Goal: Check status: Check status

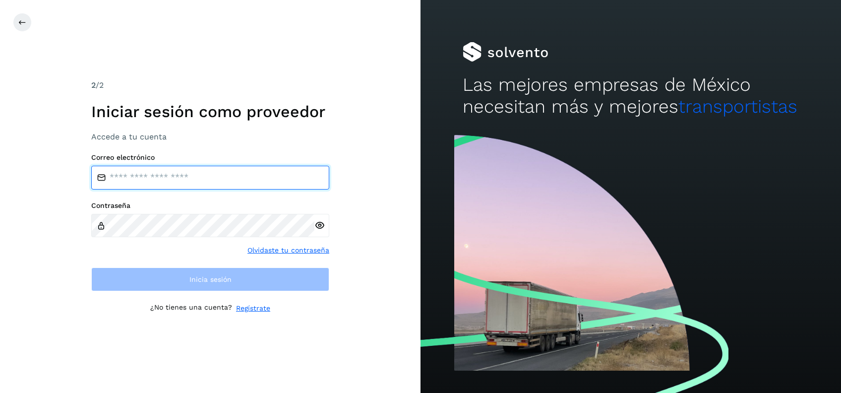
type input "**********"
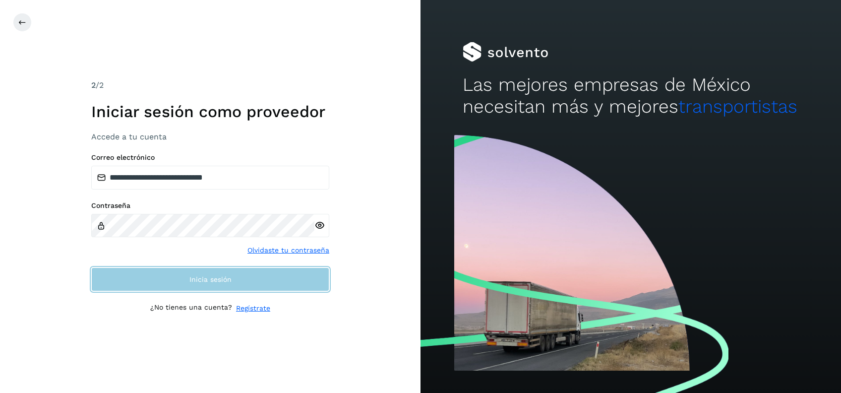
drag, startPoint x: 0, startPoint y: 0, endPoint x: 171, endPoint y: 282, distance: 329.4
click at [171, 282] on button "Inicia sesión" at bounding box center [210, 279] width 238 height 24
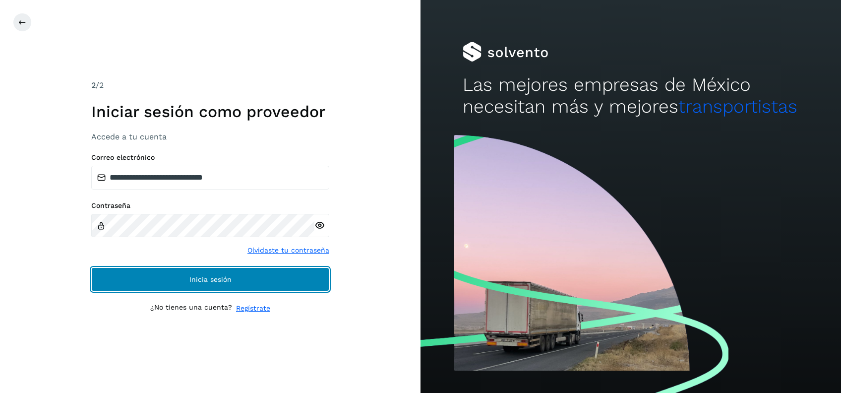
click at [223, 282] on span "Inicia sesión" at bounding box center [210, 279] width 42 height 7
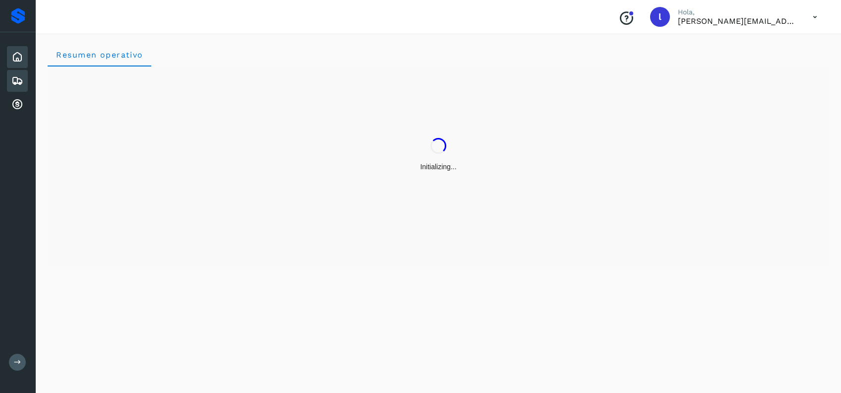
click at [20, 77] on icon at bounding box center [17, 81] width 12 height 12
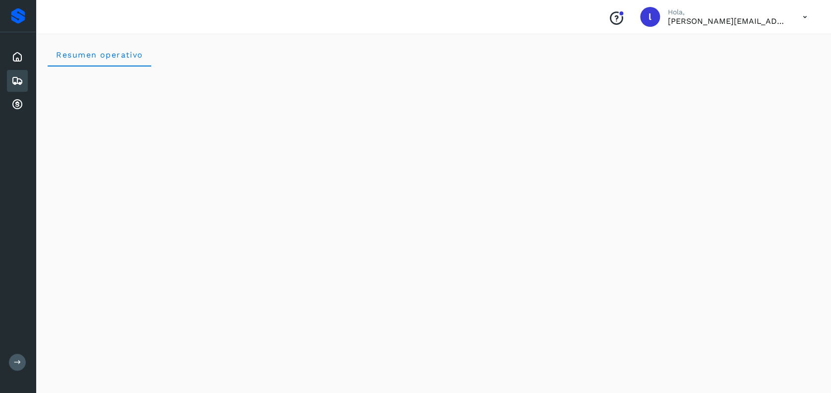
click at [20, 82] on icon at bounding box center [17, 81] width 12 height 12
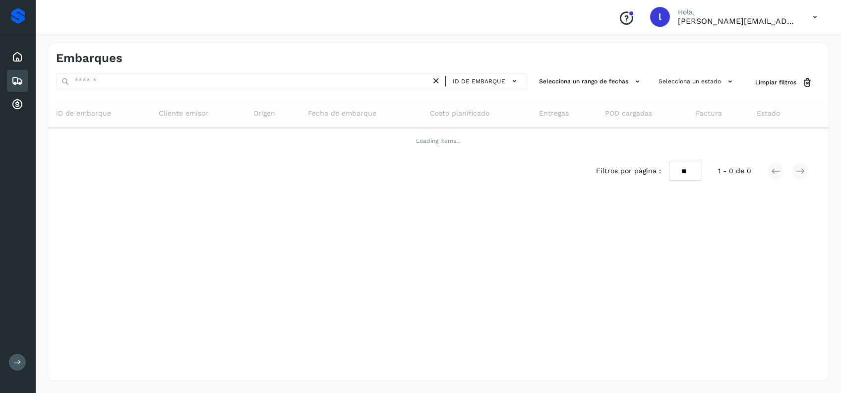
click at [18, 79] on icon at bounding box center [17, 81] width 12 height 12
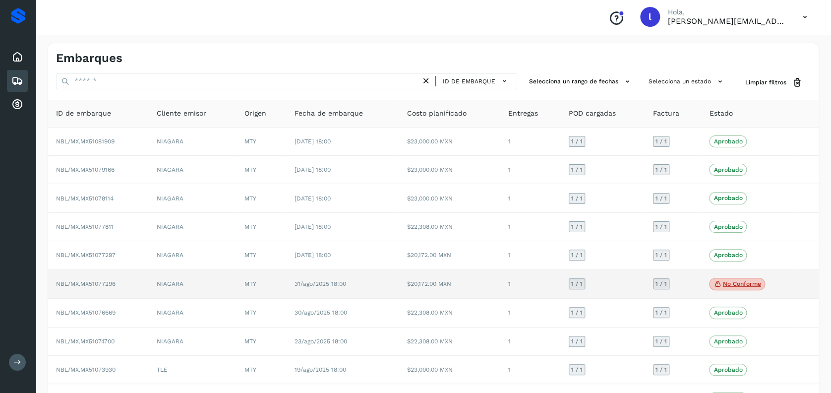
click at [631, 284] on td "1 / 1" at bounding box center [603, 284] width 84 height 29
click at [127, 281] on td "NBL/MX.MX51077296" at bounding box center [98, 284] width 101 height 29
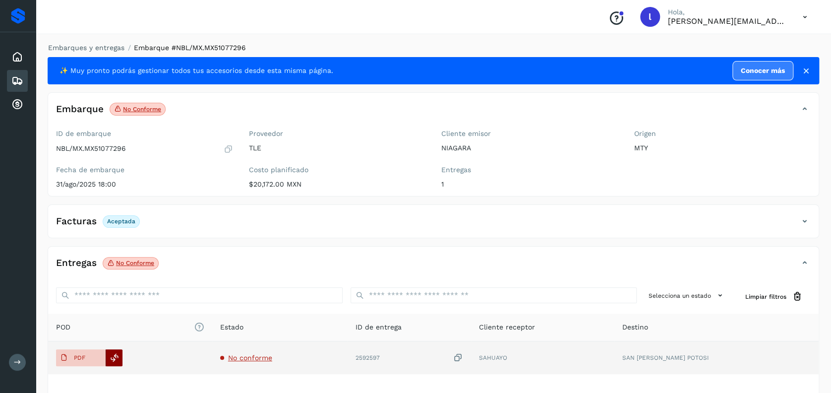
click at [114, 358] on icon at bounding box center [114, 357] width 9 height 9
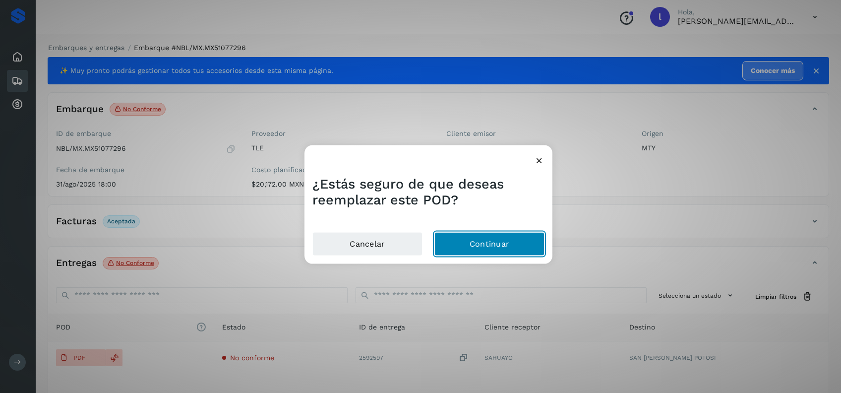
click at [486, 245] on button "Continuar" at bounding box center [489, 243] width 110 height 24
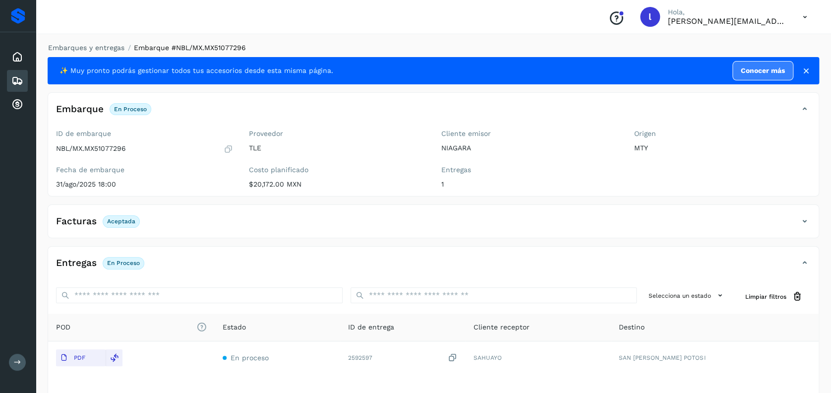
click at [20, 81] on icon at bounding box center [17, 81] width 12 height 12
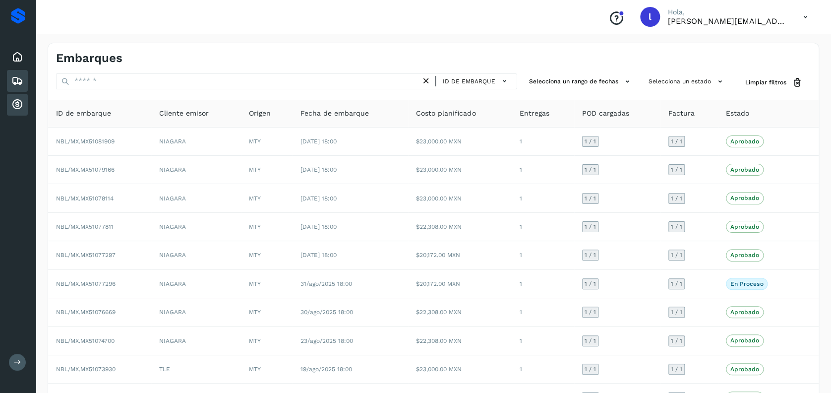
click at [25, 106] on div "Cuentas por cobrar" at bounding box center [17, 105] width 21 height 22
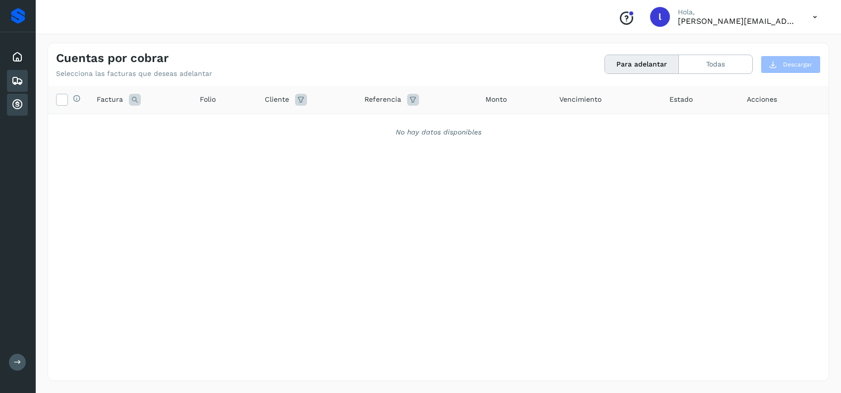
click at [16, 80] on icon at bounding box center [17, 81] width 12 height 12
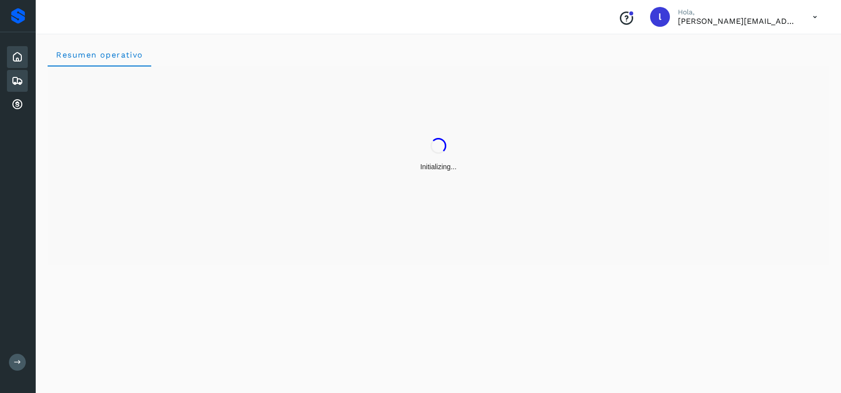
click at [17, 80] on icon at bounding box center [17, 81] width 12 height 12
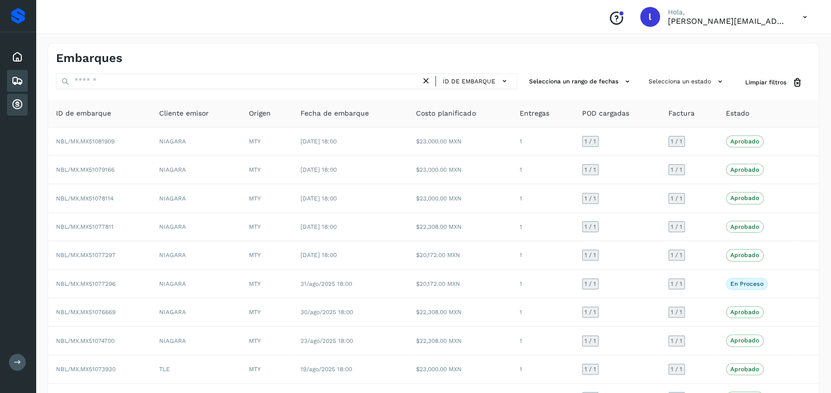
click at [26, 110] on div "Cuentas por cobrar" at bounding box center [17, 105] width 21 height 22
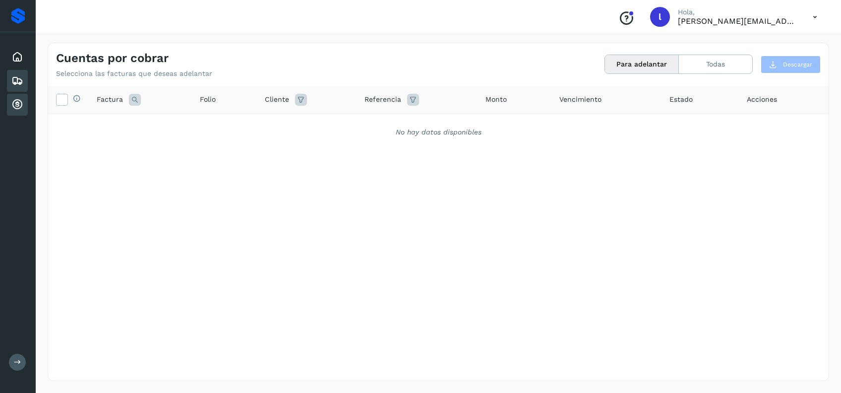
click at [13, 83] on icon at bounding box center [17, 81] width 12 height 12
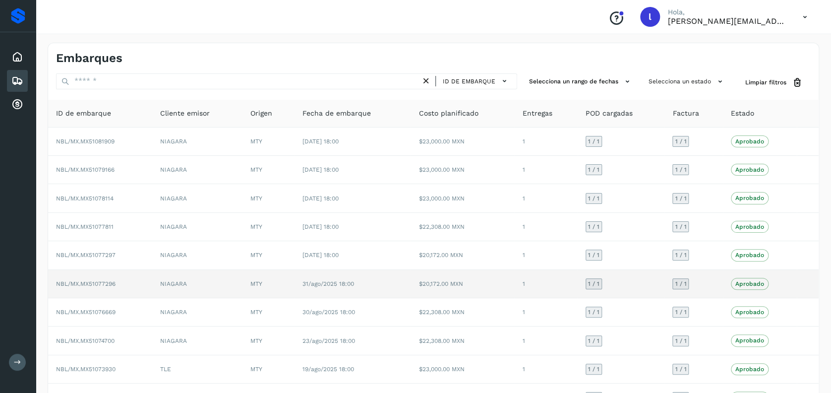
click at [144, 283] on td "NBL/MX.MX51077296" at bounding box center [100, 284] width 104 height 28
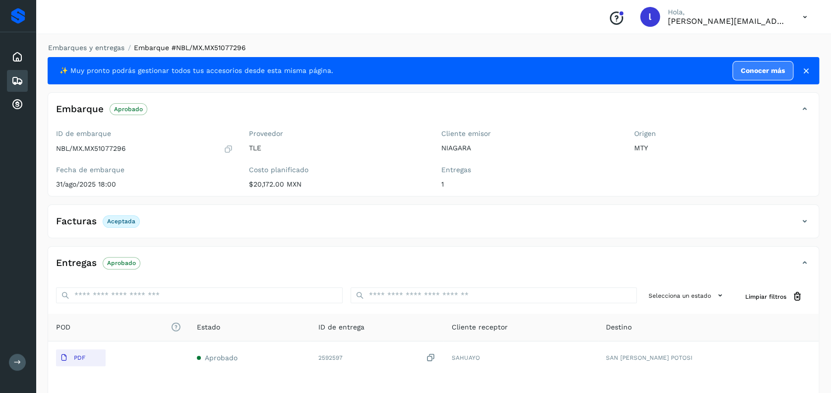
click at [15, 71] on div "Embarques" at bounding box center [17, 81] width 21 height 22
